Goal: Transaction & Acquisition: Purchase product/service

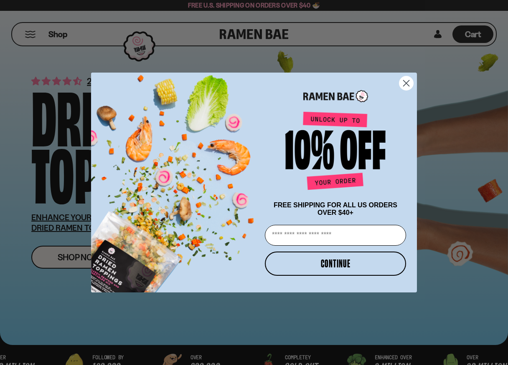
click at [406, 80] on circle "Close dialog" at bounding box center [406, 83] width 14 height 14
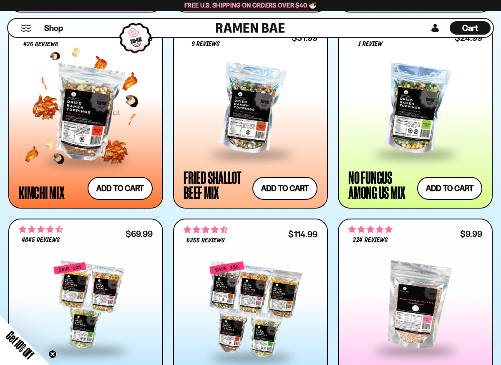
scroll to position [668, 0]
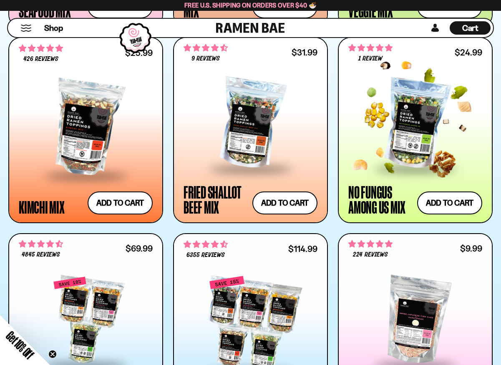
click at [373, 192] on div "No Fungus Among Us Mix" at bounding box center [381, 200] width 65 height 30
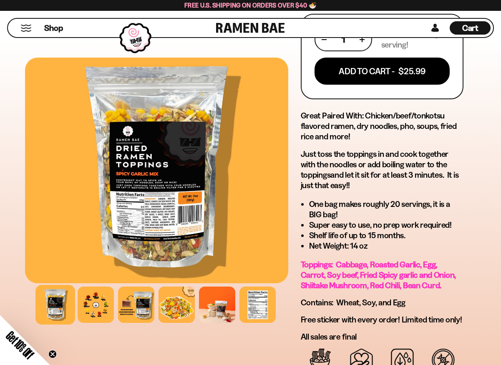
scroll to position [501, 0]
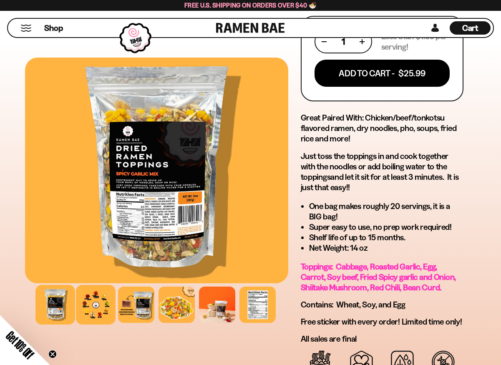
click at [86, 305] on div at bounding box center [96, 305] width 40 height 40
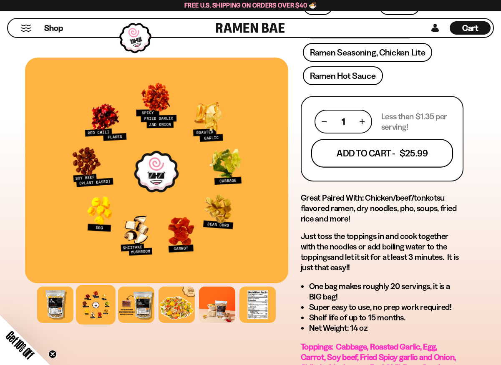
scroll to position [418, 0]
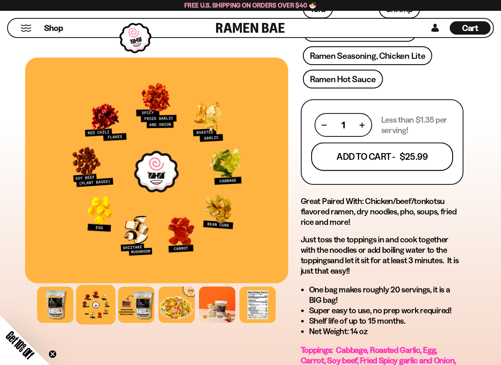
click at [367, 143] on button "Add To Cart - $25.99" at bounding box center [382, 157] width 142 height 28
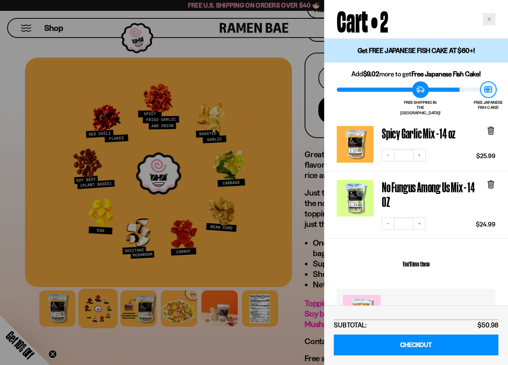
click at [489, 20] on icon "Close cart" at bounding box center [489, 19] width 4 height 4
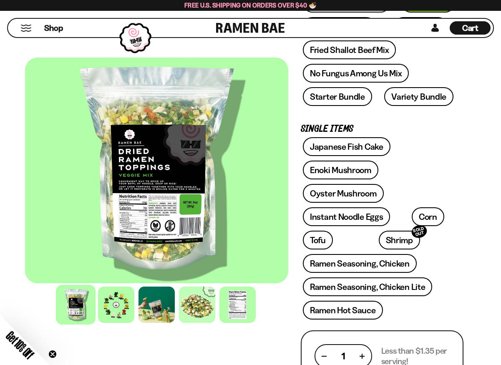
scroll to position [209, 0]
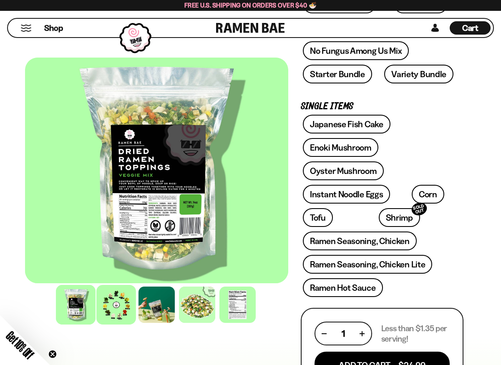
click at [111, 305] on div at bounding box center [116, 305] width 40 height 40
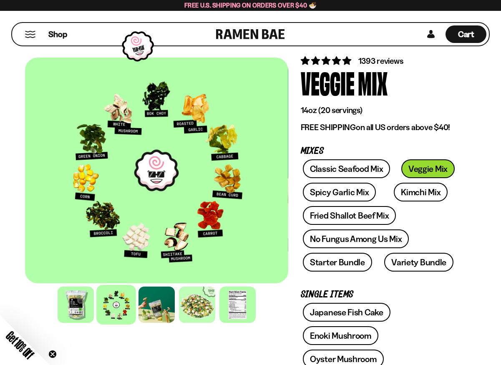
scroll to position [0, 0]
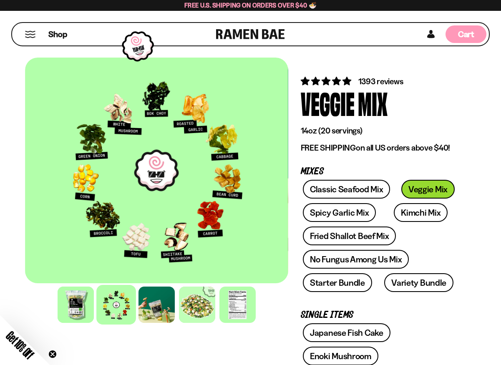
click at [467, 31] on span "Cart" at bounding box center [466, 34] width 16 height 10
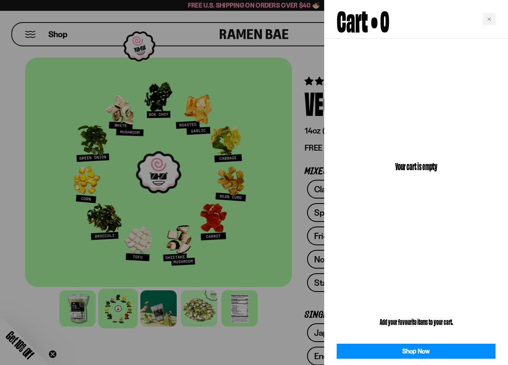
drag, startPoint x: 492, startPoint y: 16, endPoint x: 478, endPoint y: 13, distance: 14.1
click at [491, 16] on div "Close cart" at bounding box center [489, 19] width 13 height 13
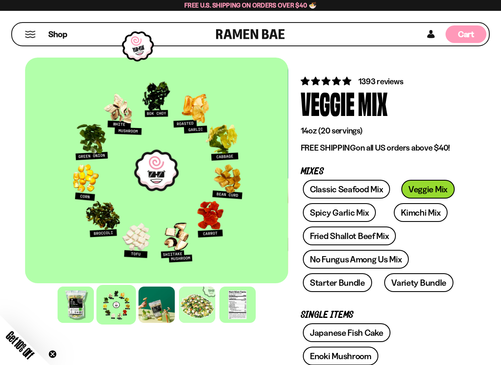
click at [468, 34] on span "Cart" at bounding box center [466, 34] width 16 height 10
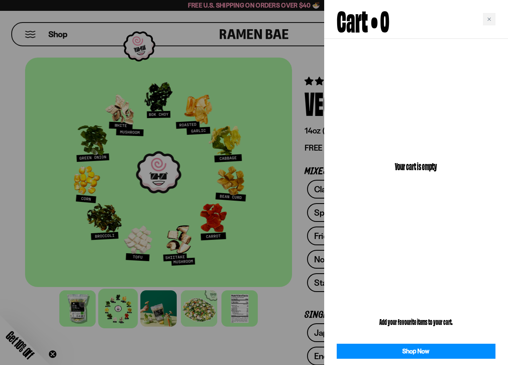
click at [262, 37] on div at bounding box center [254, 182] width 508 height 365
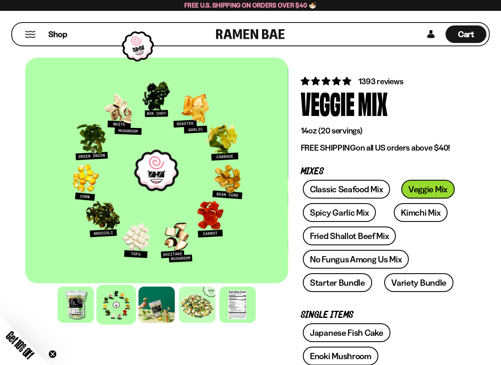
click at [252, 30] on link at bounding box center [250, 34] width 69 height 23
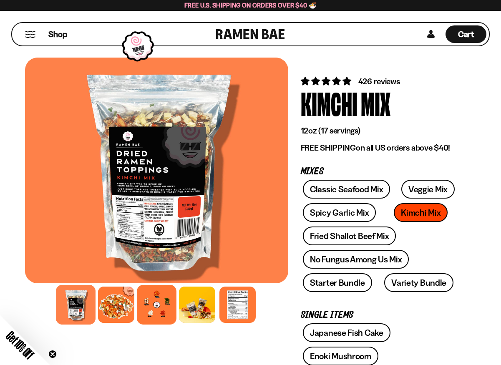
click at [153, 310] on div at bounding box center [157, 305] width 40 height 40
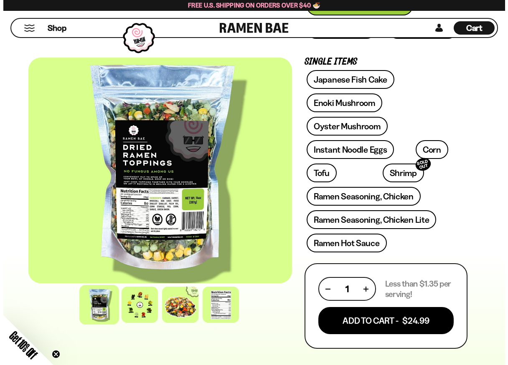
scroll to position [292, 0]
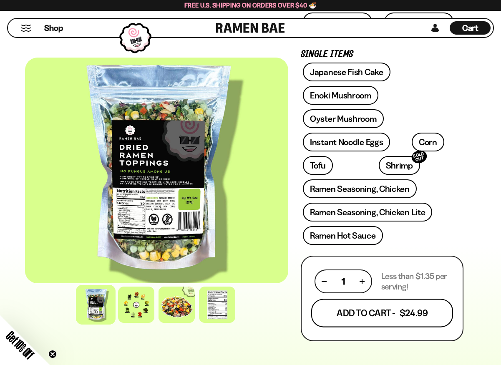
click at [360, 299] on button "Add To Cart - $24.99" at bounding box center [382, 313] width 142 height 28
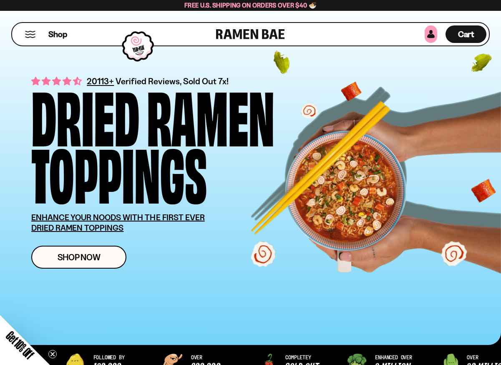
click at [429, 33] on link at bounding box center [431, 34] width 13 height 18
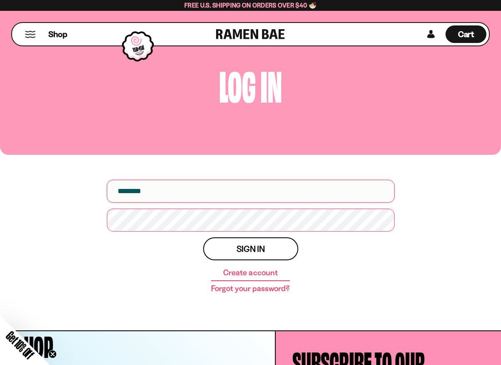
click at [173, 192] on input "email" at bounding box center [251, 191] width 288 height 23
